Goal: Find specific page/section: Find specific page/section

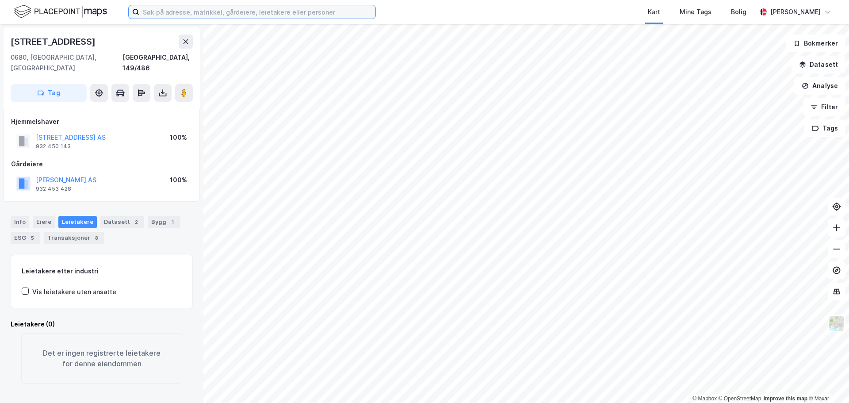
click at [294, 13] on input at bounding box center [257, 11] width 236 height 13
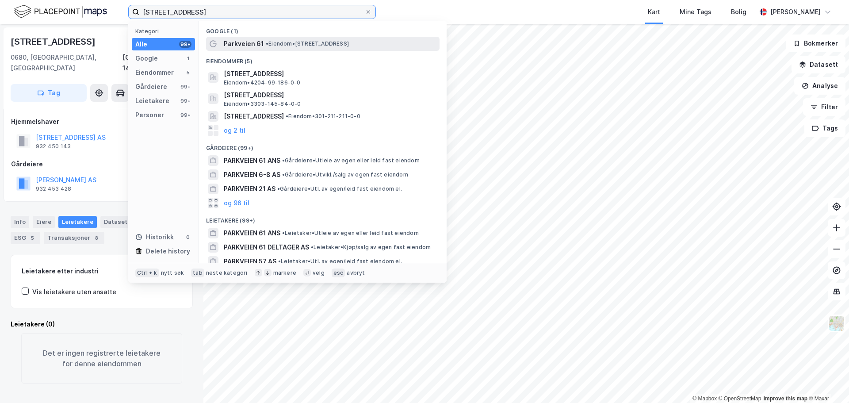
type input "[STREET_ADDRESS]"
click at [262, 40] on span "Parkveien 61" at bounding box center [244, 43] width 40 height 11
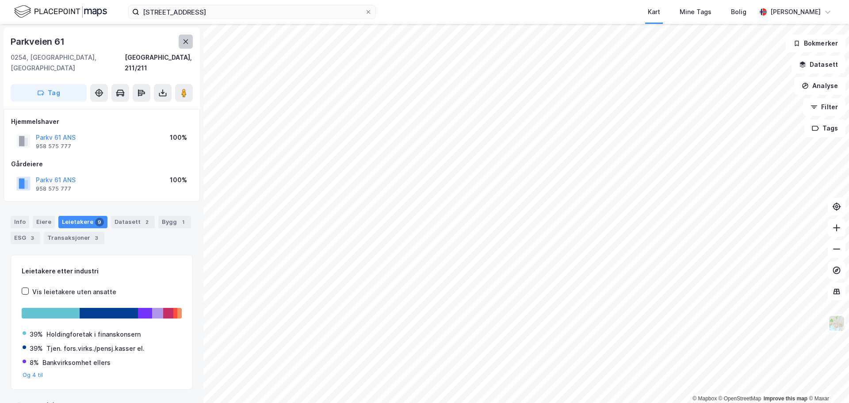
click at [183, 43] on icon at bounding box center [185, 41] width 7 height 7
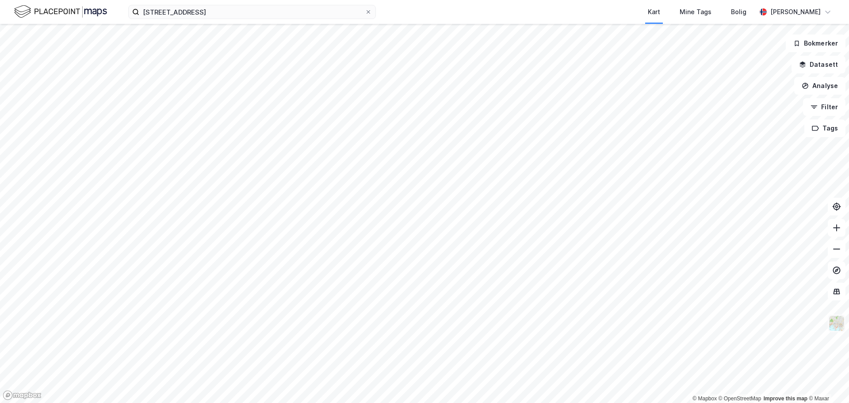
click at [838, 327] on img at bounding box center [837, 323] width 17 height 17
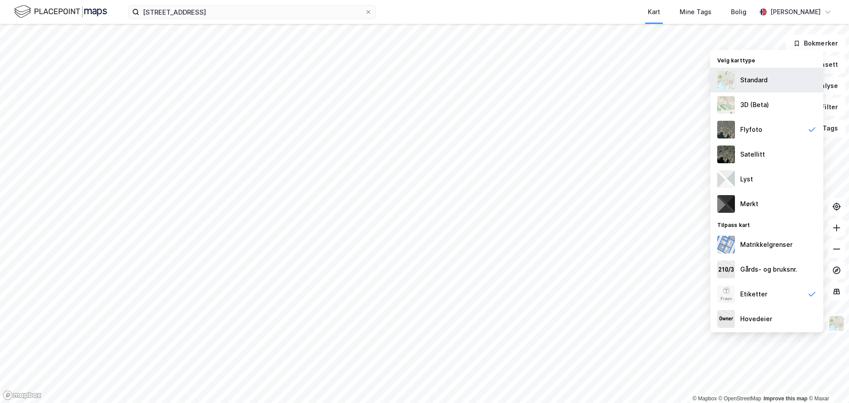
click at [746, 82] on div "Standard" at bounding box center [754, 80] width 27 height 11
